Goal: Navigation & Orientation: Find specific page/section

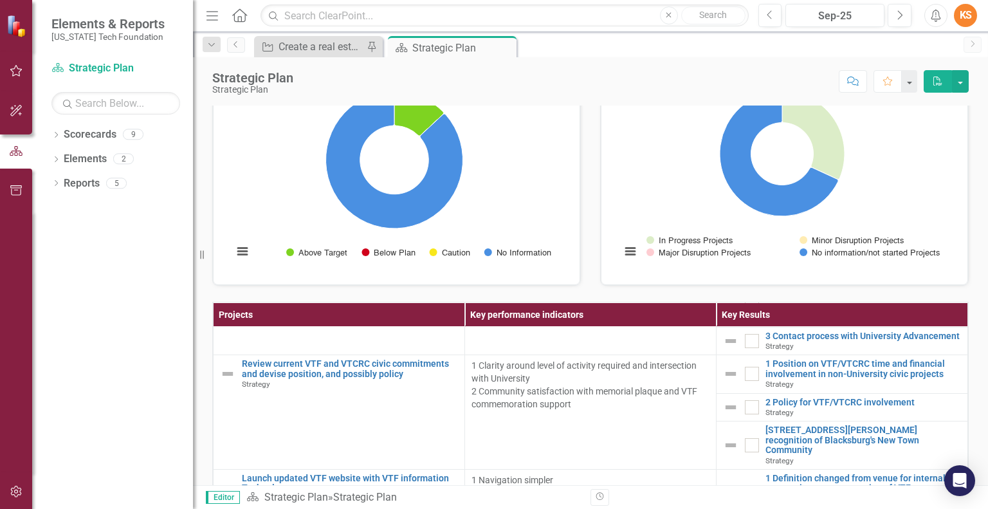
scroll to position [1344, 0]
click at [54, 132] on icon "Dropdown" at bounding box center [55, 135] width 9 height 7
click at [62, 154] on icon "Dropdown" at bounding box center [63, 158] width 10 height 8
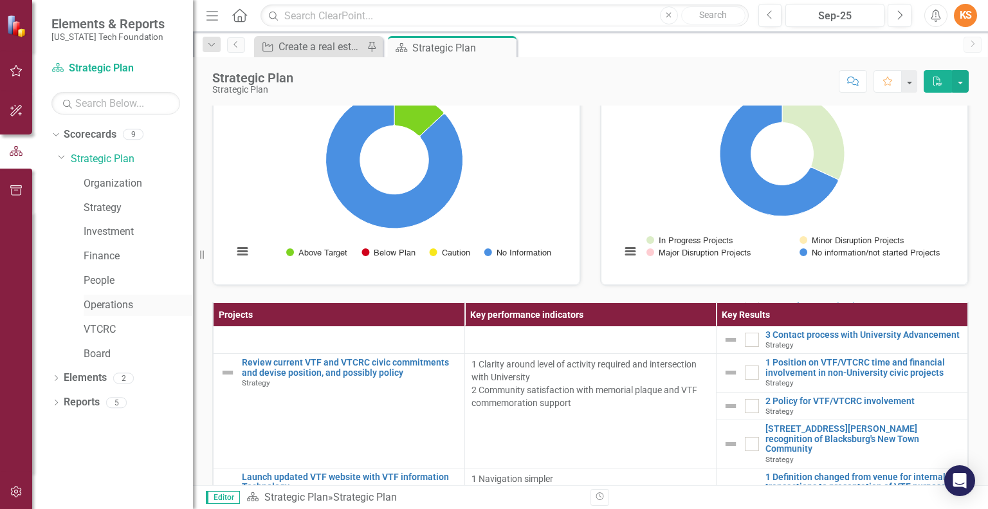
click at [105, 303] on link "Operations" at bounding box center [138, 305] width 109 height 15
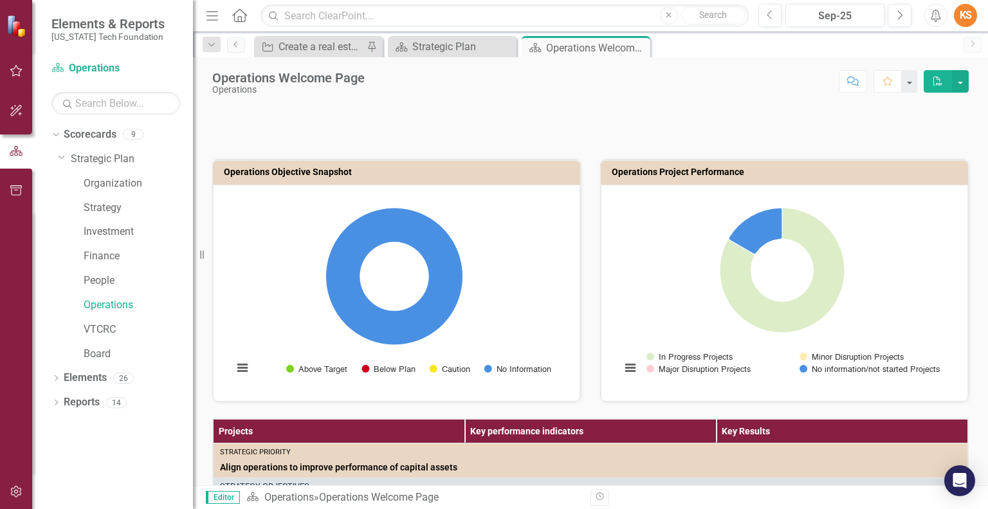
click at [733, 110] on div at bounding box center [590, 123] width 756 height 37
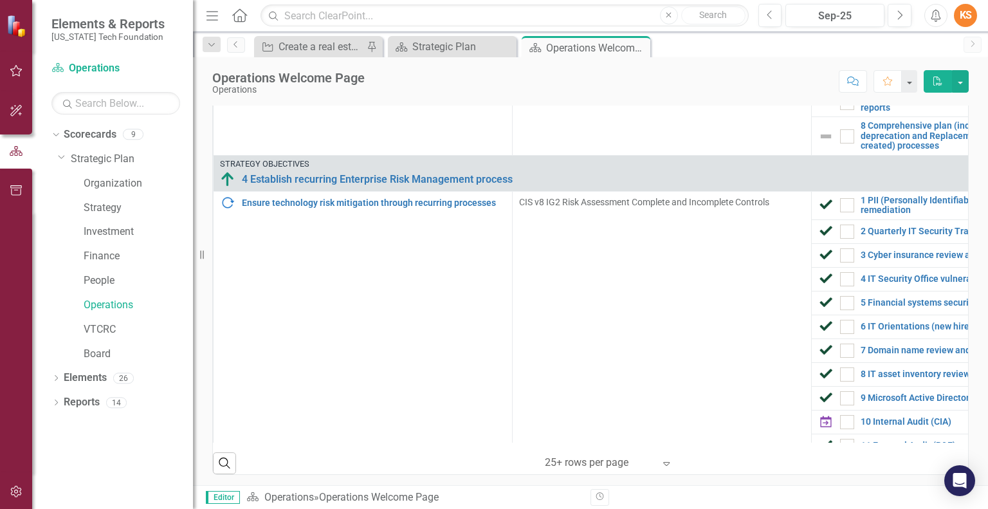
scroll to position [2848, 0]
